Goal: Information Seeking & Learning: Learn about a topic

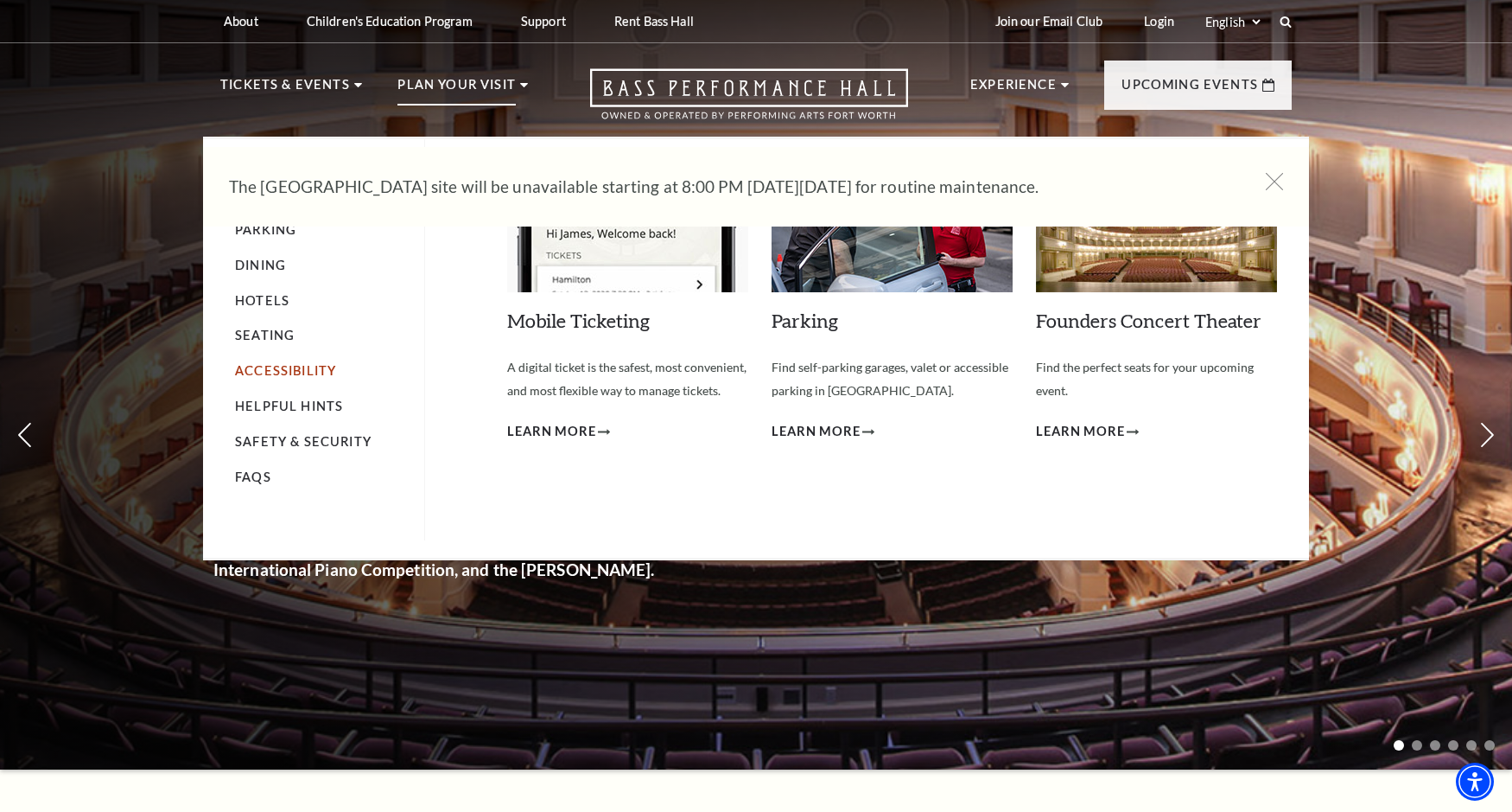
click at [317, 367] on link "Accessibility" at bounding box center [285, 370] width 101 height 15
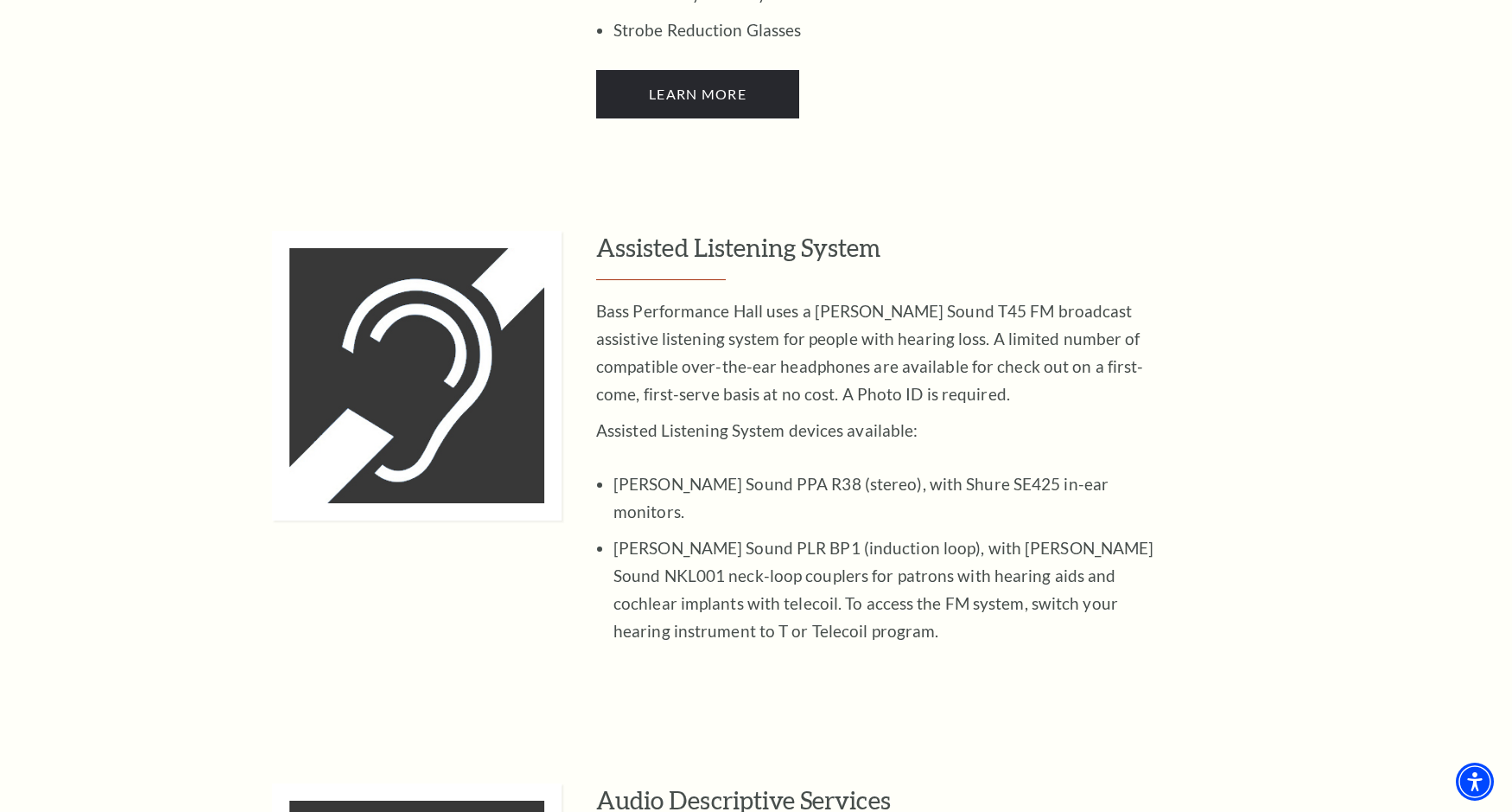
scroll to position [2334, 0]
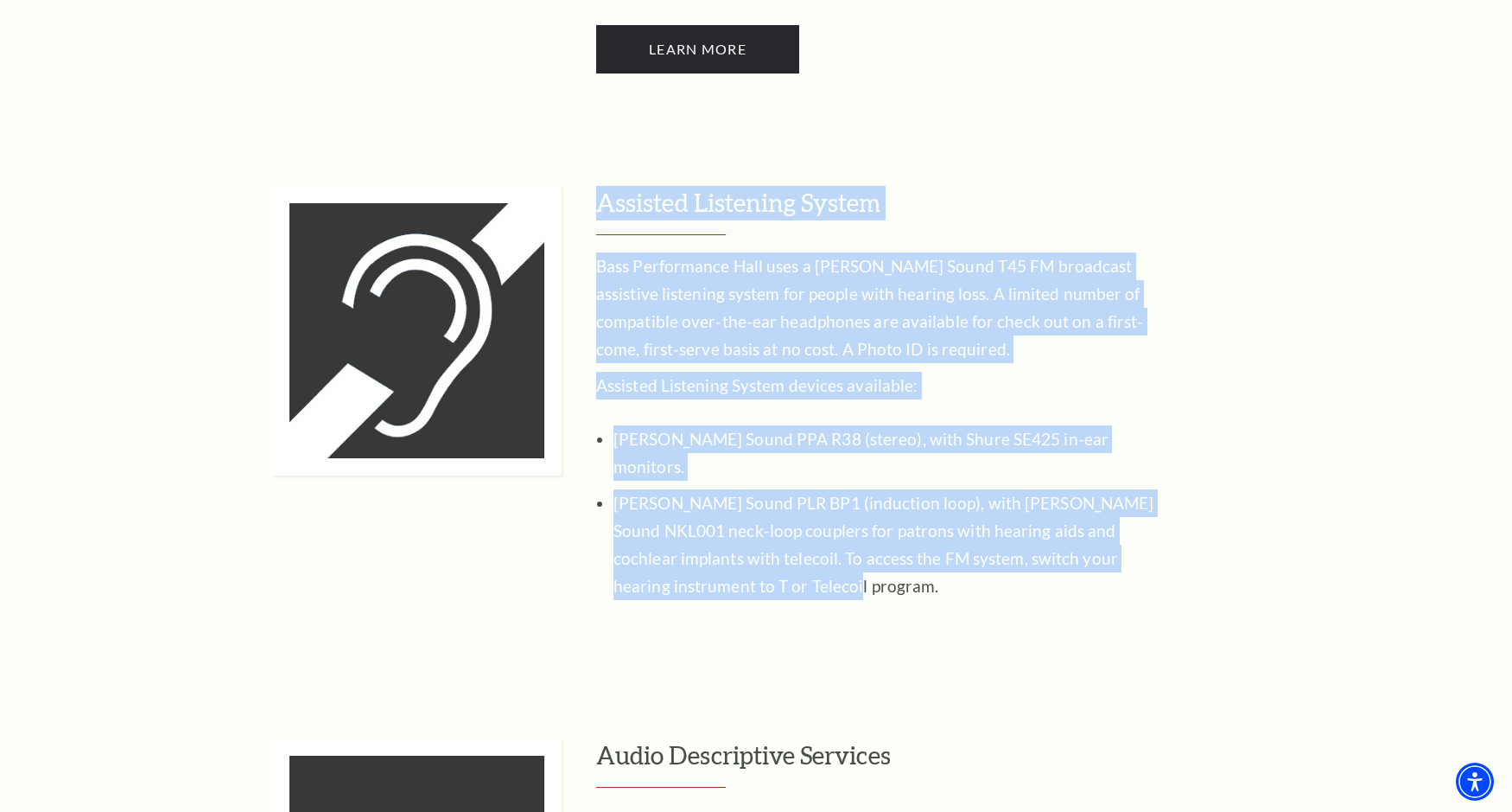
drag, startPoint x: 601, startPoint y: 180, endPoint x: 804, endPoint y: 540, distance: 413.3
click at [804, 540] on div "Assisted Listening System Bass Performance Hall uses a Williams Sound T45 FM br…" at bounding box center [944, 406] width 695 height 440
copy div "Assisted Listening System Bass Performance Hall uses a Williams Sound T45 FM br…"
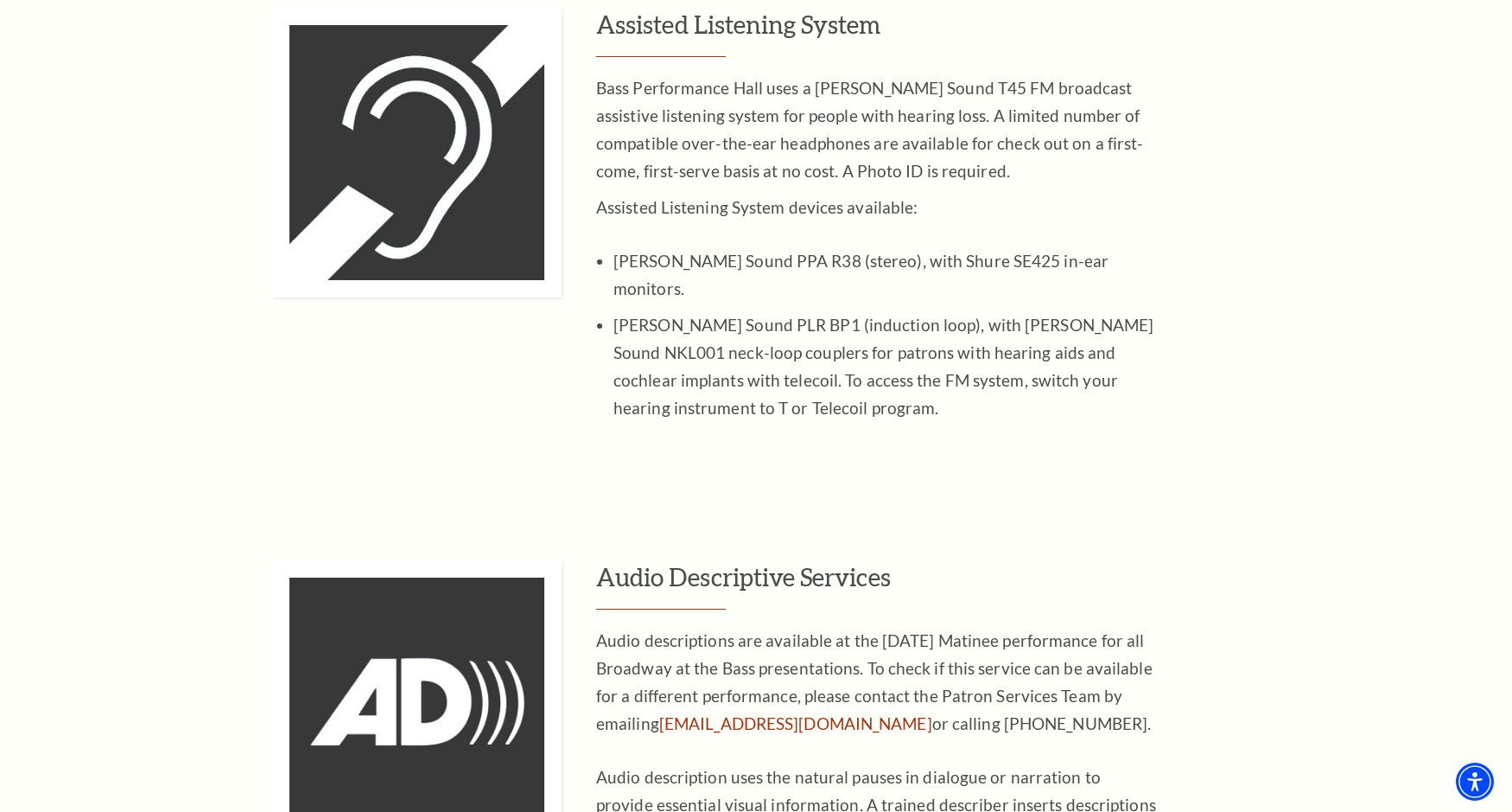
scroll to position [2767, 0]
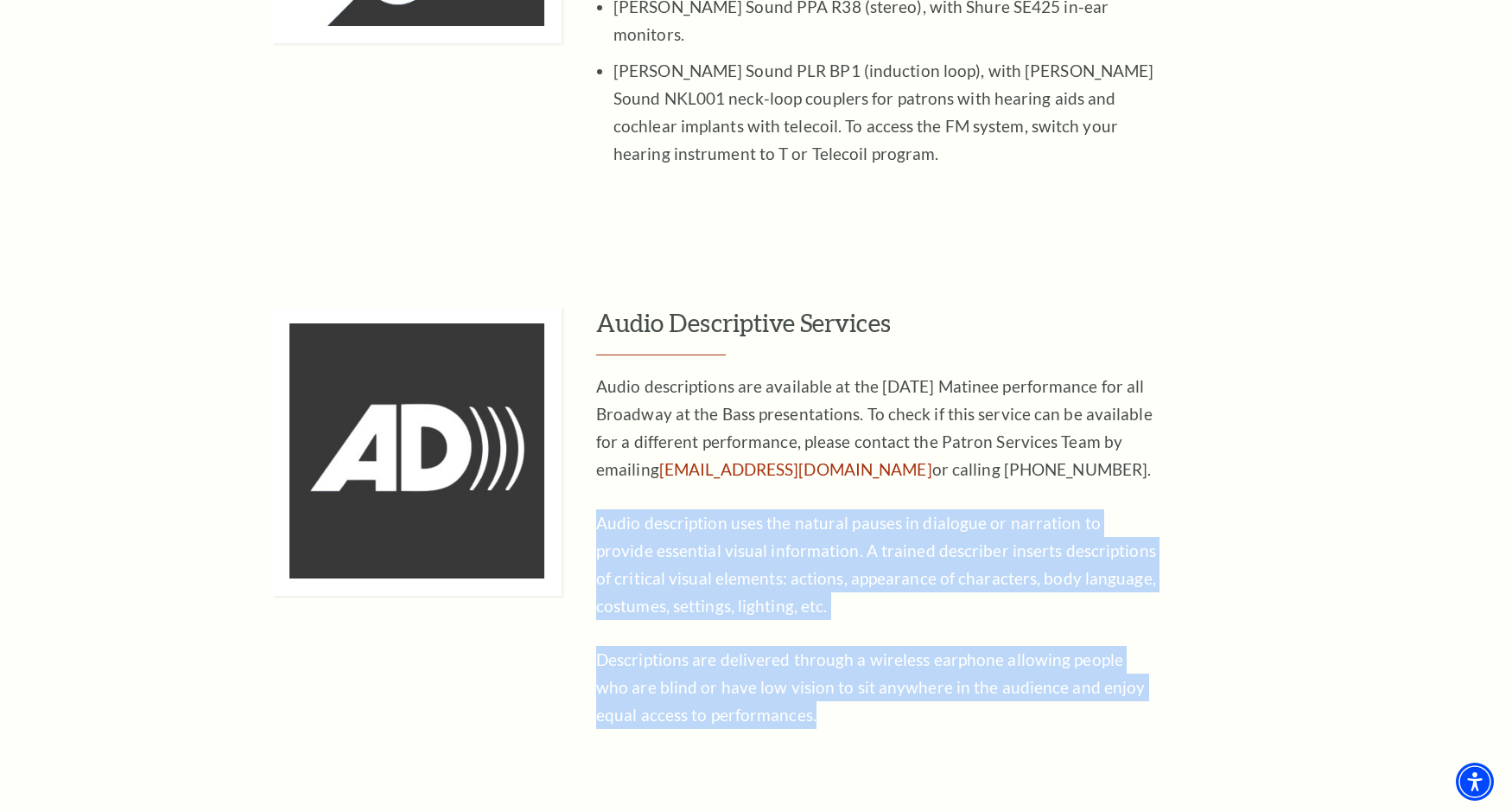
drag, startPoint x: 599, startPoint y: 464, endPoint x: 812, endPoint y: 660, distance: 289.5
click at [812, 660] on div "Audio descriptions are available at the Saturday Matinee performance for all Br…" at bounding box center [877, 551] width 561 height 356
copy div "Audio description uses the natural pauses in dialogue or narration to provide e…"
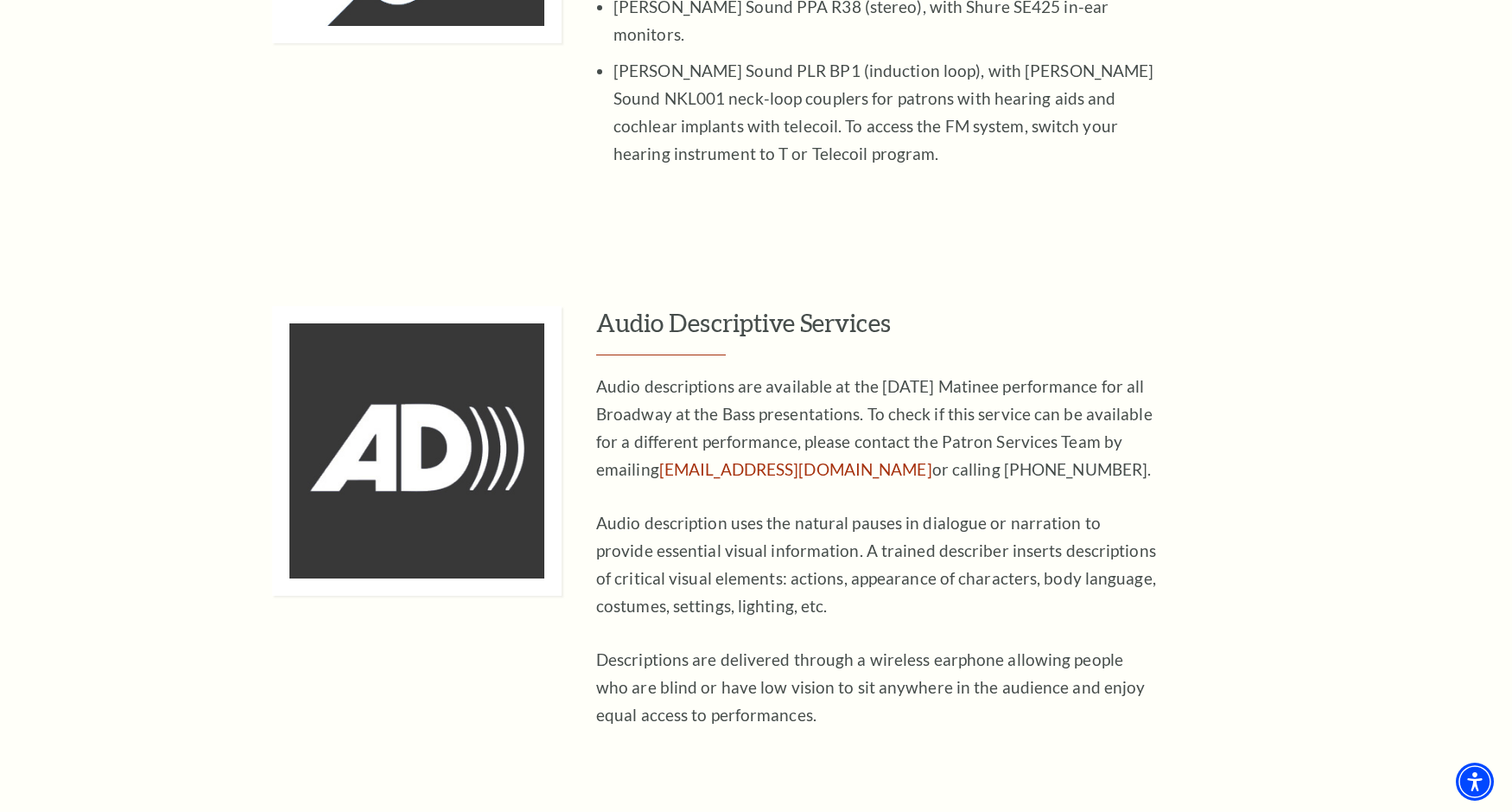
click at [503, 644] on div at bounding box center [417, 521] width 289 height 431
